Goal: Task Accomplishment & Management: Use online tool/utility

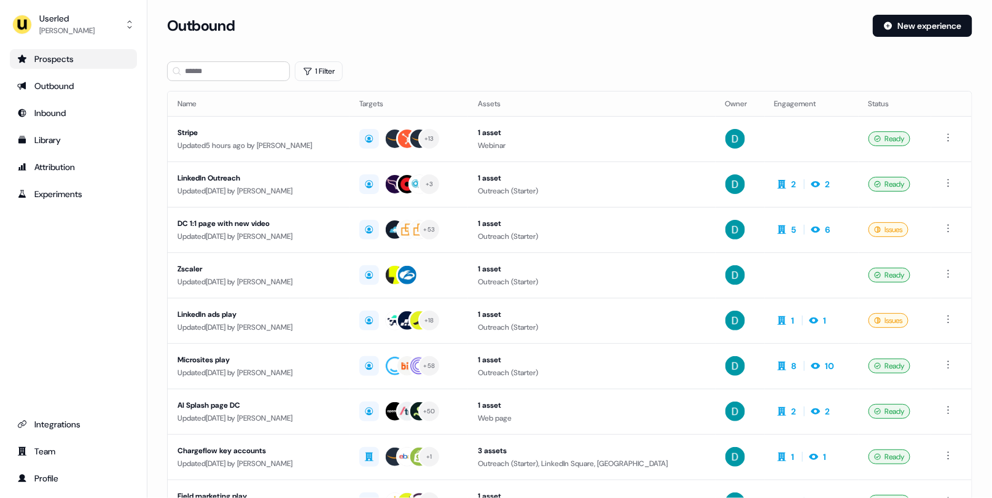
click at [73, 63] on div "Prospects" at bounding box center [73, 59] width 112 height 12
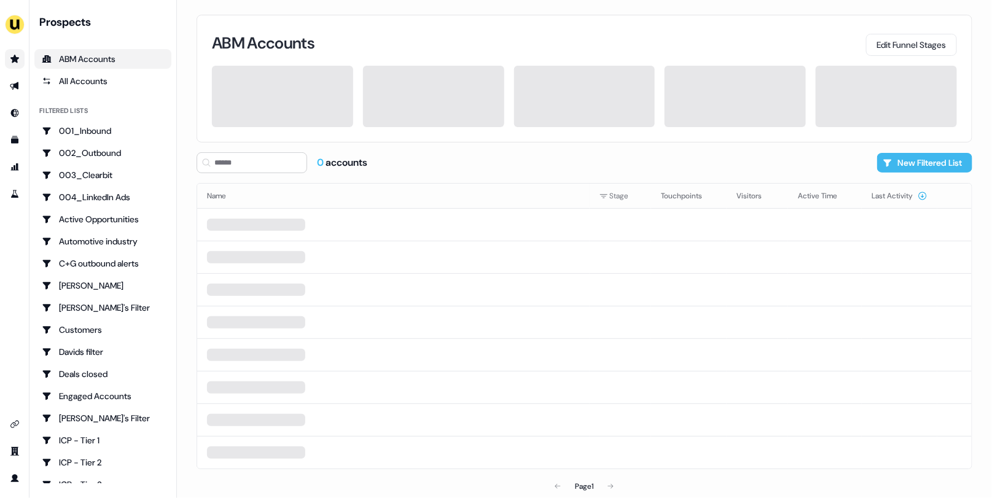
click at [930, 168] on button "New Filtered List" at bounding box center [924, 163] width 95 height 20
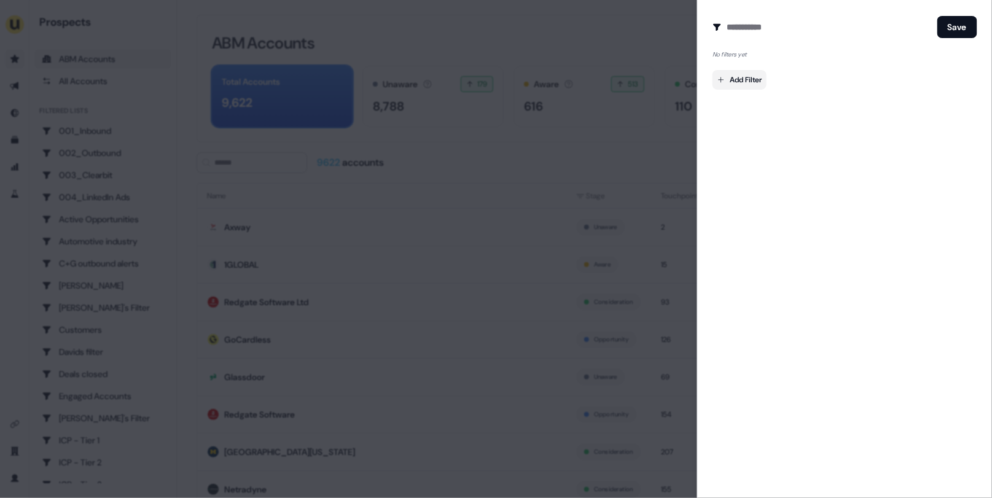
click at [737, 80] on body "For the best experience switch devices to a bigger screen. Go to [DOMAIN_NAME] …" at bounding box center [496, 249] width 992 height 498
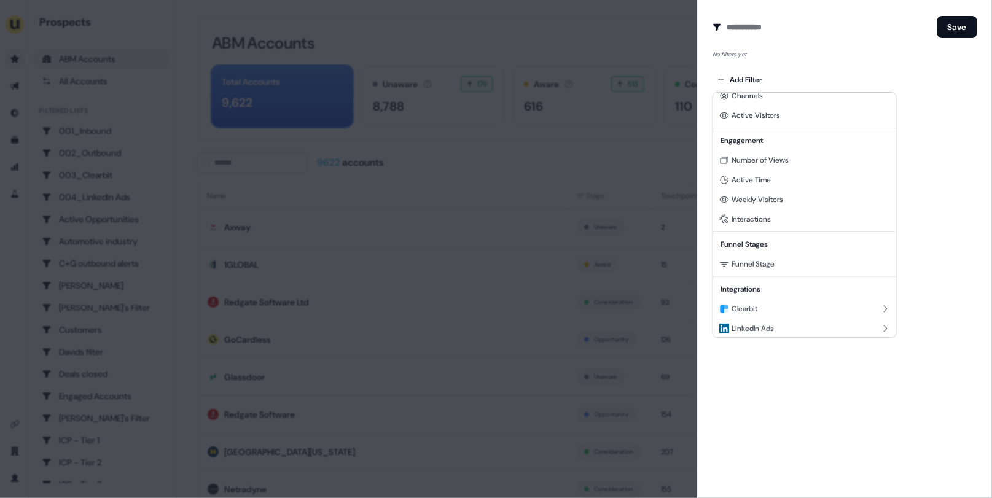
scroll to position [19, 0]
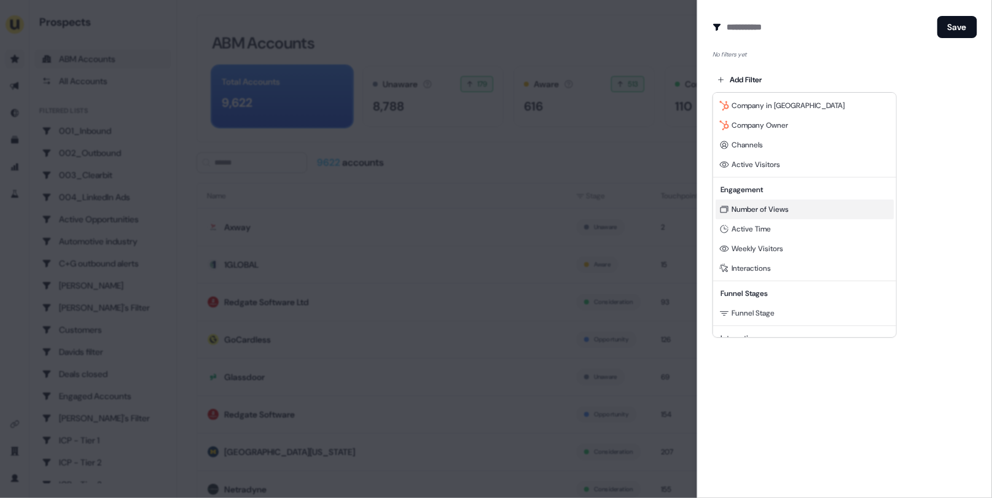
click at [767, 201] on div "Number of Views" at bounding box center [804, 210] width 178 height 20
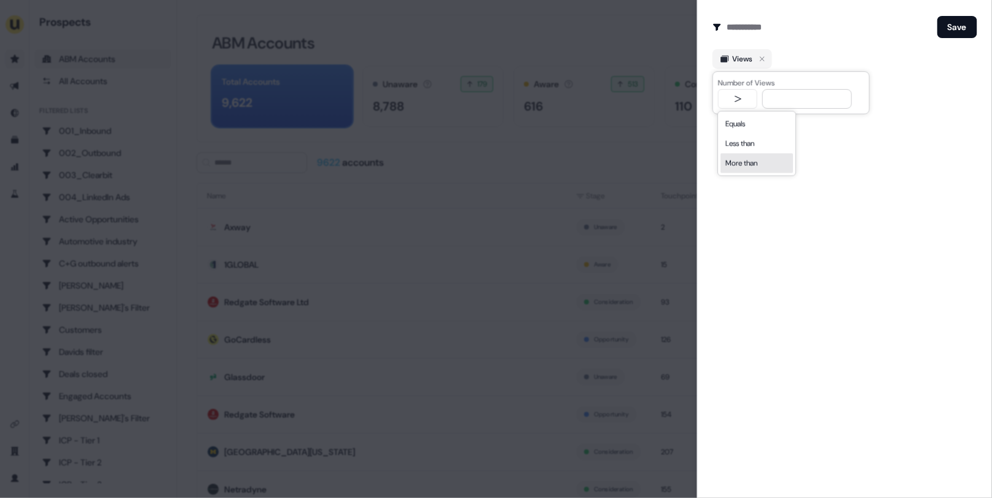
click at [743, 96] on body "For the best experience switch devices to a bigger screen. Go to [DOMAIN_NAME] …" at bounding box center [496, 249] width 992 height 498
click at [766, 64] on body "For the best experience switch devices to a bigger screen. Go to [DOMAIN_NAME] …" at bounding box center [496, 249] width 992 height 498
click at [764, 52] on icon "button" at bounding box center [762, 59] width 15 height 15
click at [750, 72] on body "For the best experience switch devices to a bigger screen. Go to [DOMAIN_NAME] …" at bounding box center [496, 249] width 992 height 498
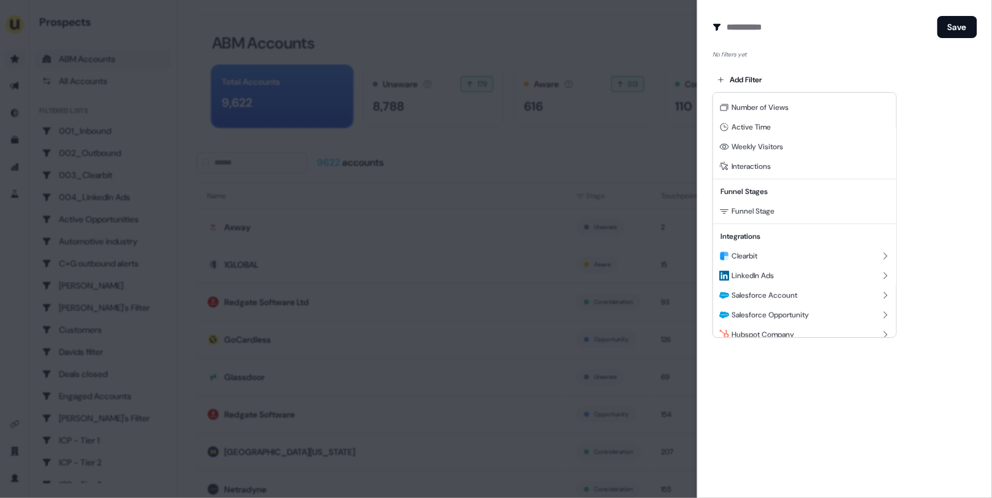
scroll to position [149, 0]
